Goal: Navigation & Orientation: Find specific page/section

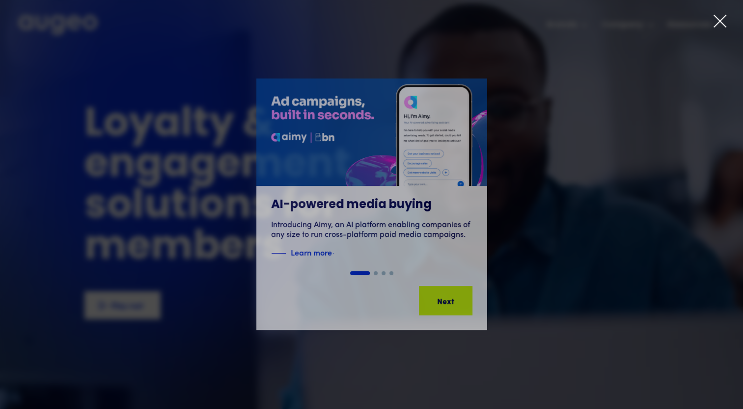
click at [721, 21] on icon at bounding box center [720, 21] width 12 height 12
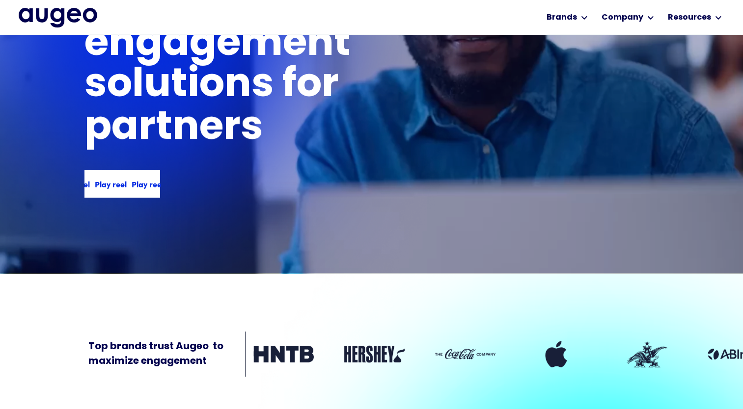
click at [141, 188] on div "Play reel" at bounding box center [148, 184] width 32 height 12
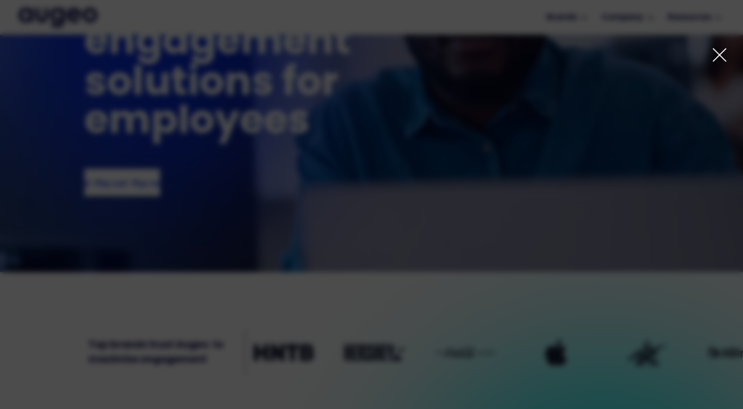
scroll to position [108, 0]
click at [721, 52] on icon at bounding box center [719, 55] width 16 height 16
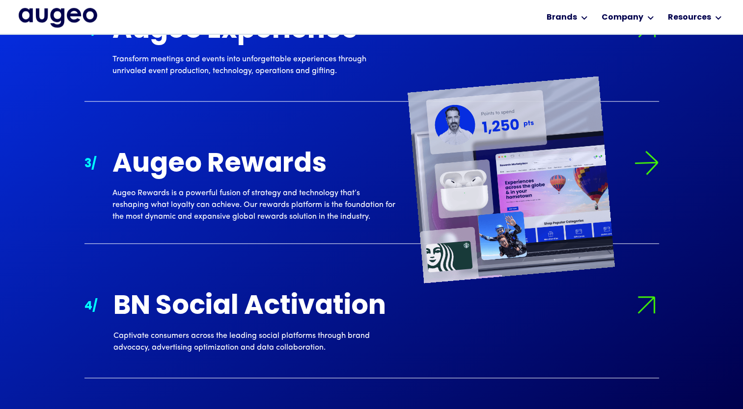
scroll to position [1136, 0]
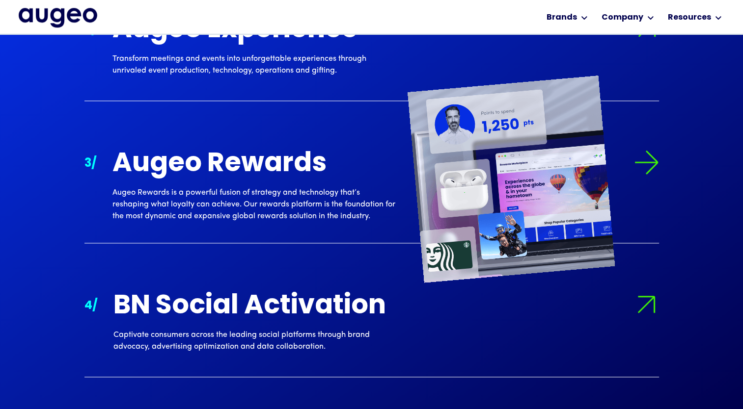
click at [645, 166] on img at bounding box center [646, 162] width 25 height 25
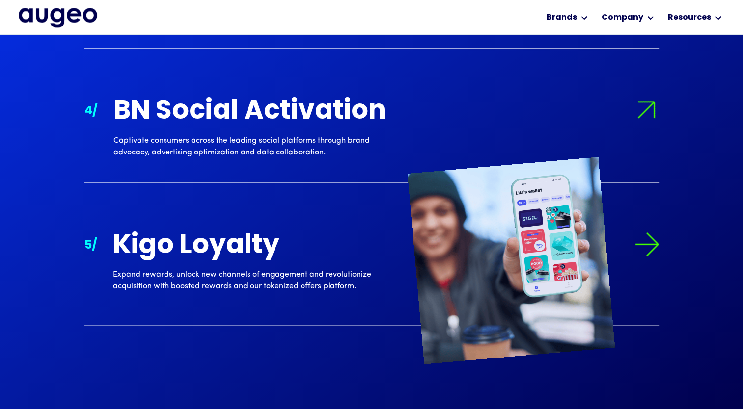
scroll to position [1335, 0]
click at [652, 250] on img at bounding box center [646, 244] width 25 height 25
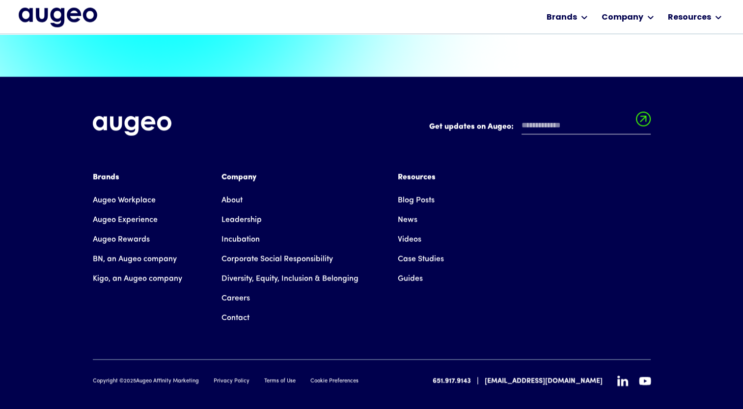
scroll to position [2237, 0]
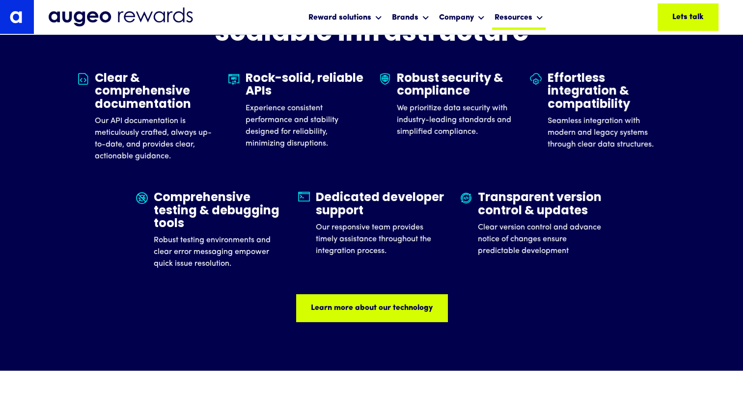
scroll to position [3064, 0]
